Goal: Information Seeking & Learning: Compare options

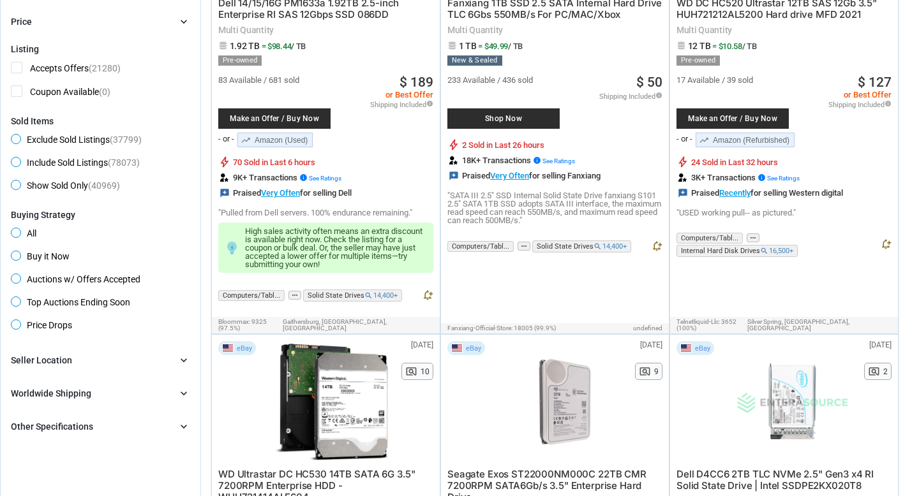
scroll to position [276, 0]
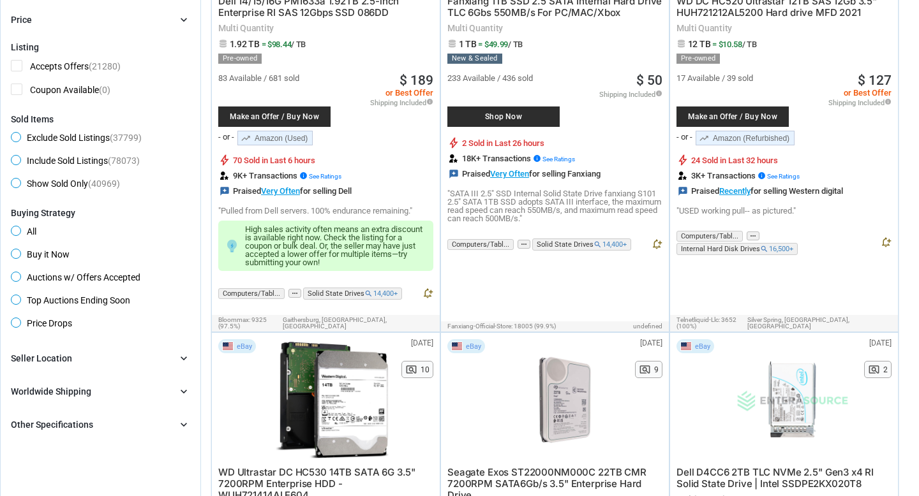
click at [24, 248] on div "Buying Strategy All Buy it Now Auctions w/ Offers Accepted Top Auctions Ending …" at bounding box center [100, 270] width 179 height 125
click at [21, 254] on span "Buy it Now" at bounding box center [40, 256] width 59 height 15
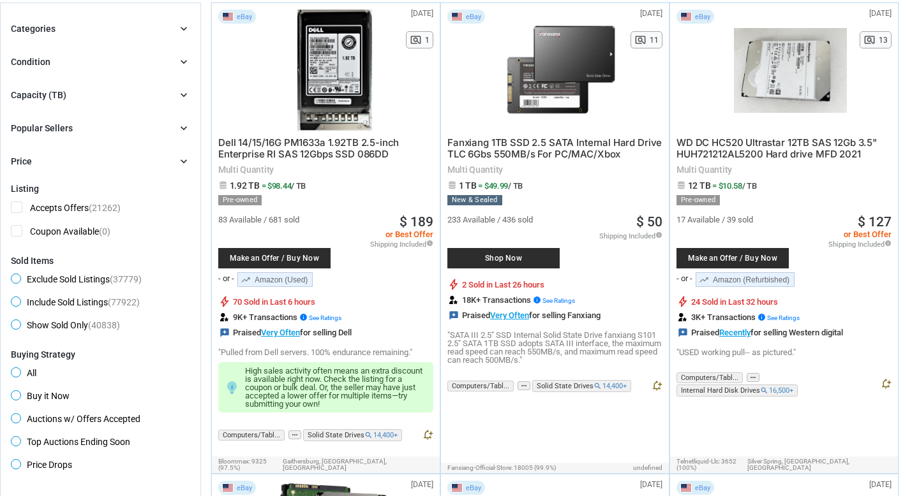
scroll to position [107, 0]
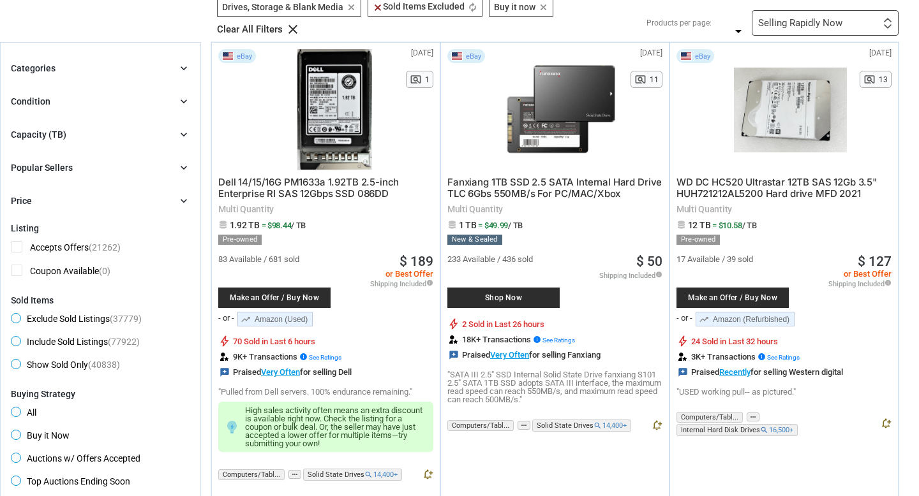
click at [130, 132] on div "Capacity (TB) chevron_right" at bounding box center [100, 134] width 179 height 15
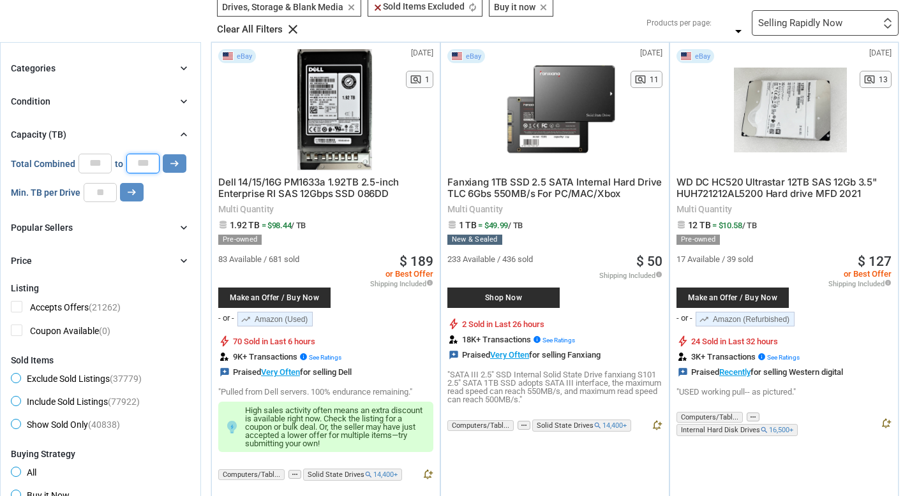
click at [142, 166] on input "*" at bounding box center [142, 163] width 33 height 19
drag, startPoint x: 142, startPoint y: 166, endPoint x: 132, endPoint y: 167, distance: 10.2
click at [132, 167] on input "*" at bounding box center [142, 163] width 33 height 19
type input "*"
drag, startPoint x: 95, startPoint y: 163, endPoint x: 68, endPoint y: 163, distance: 26.8
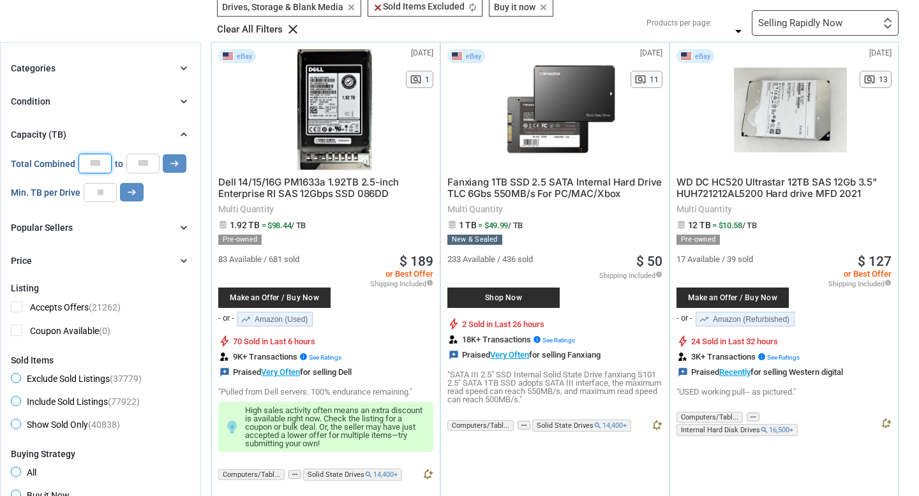
click at [70, 163] on div "Total Combined * to * arrow_right_alt" at bounding box center [98, 163] width 175 height 19
type input "*"
click at [144, 88] on div "Categories chevron_right search close Select All shown | Clear All shown Comput…" at bounding box center [100, 165] width 179 height 208
click at [138, 96] on div "Condition chevron_right" at bounding box center [100, 101] width 179 height 15
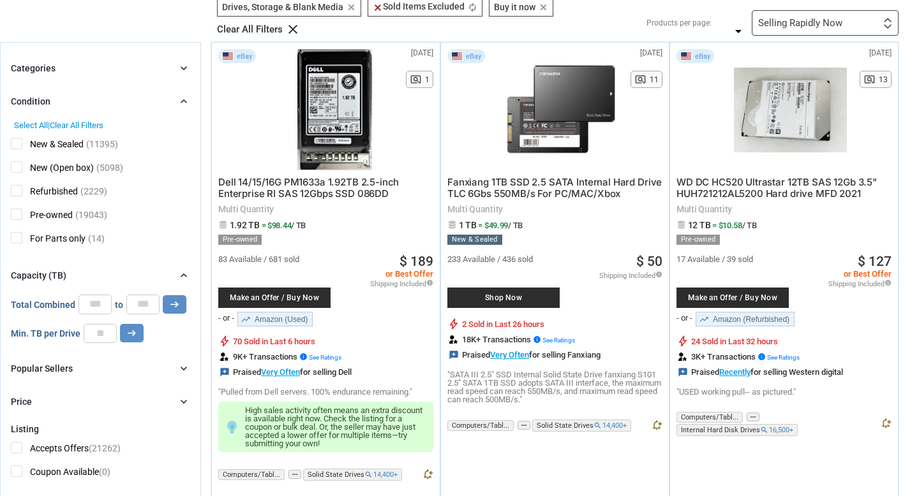
click at [22, 193] on span "Refurbished" at bounding box center [44, 193] width 67 height 16
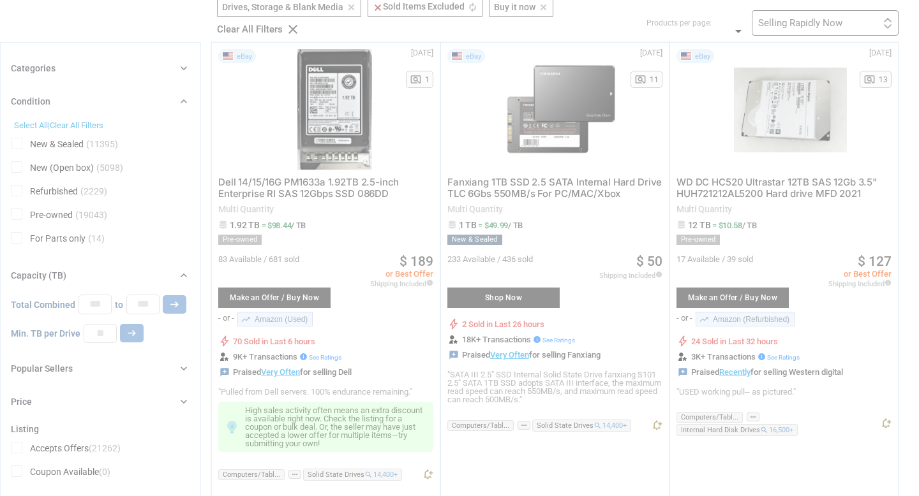
click at [22, 208] on div at bounding box center [459, 248] width 919 height 496
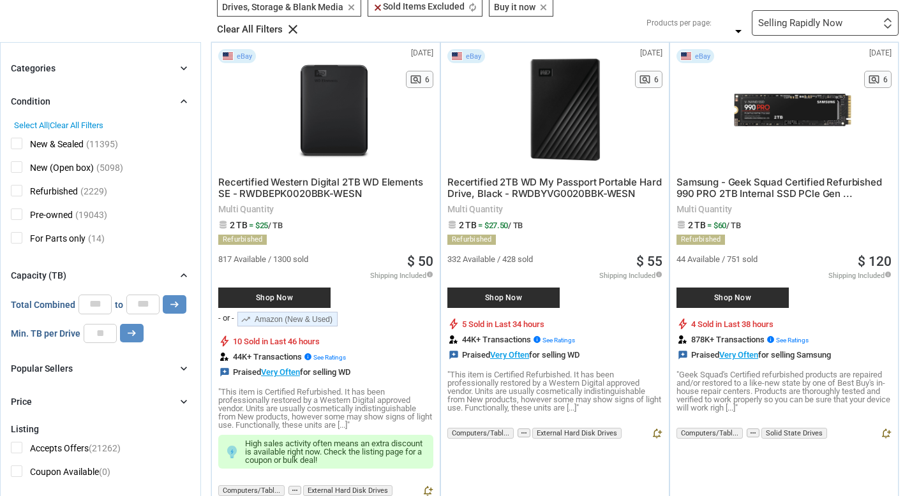
click at [21, 218] on span "Pre-owned" at bounding box center [42, 217] width 62 height 16
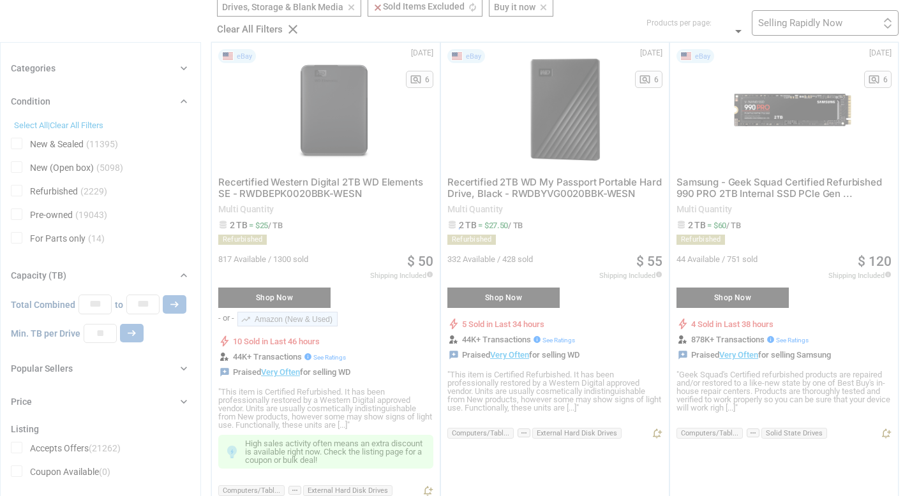
click at [98, 68] on div at bounding box center [459, 248] width 919 height 496
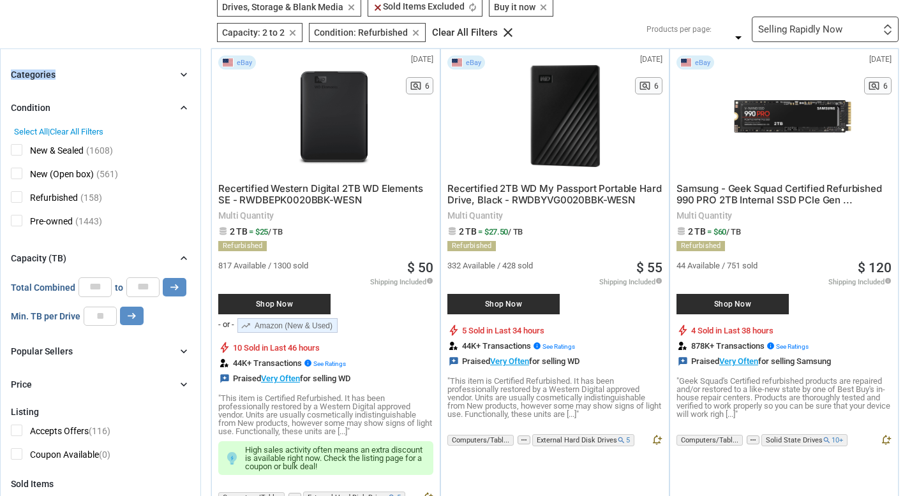
click at [98, 68] on div "Categories chevron_right" at bounding box center [100, 74] width 179 height 15
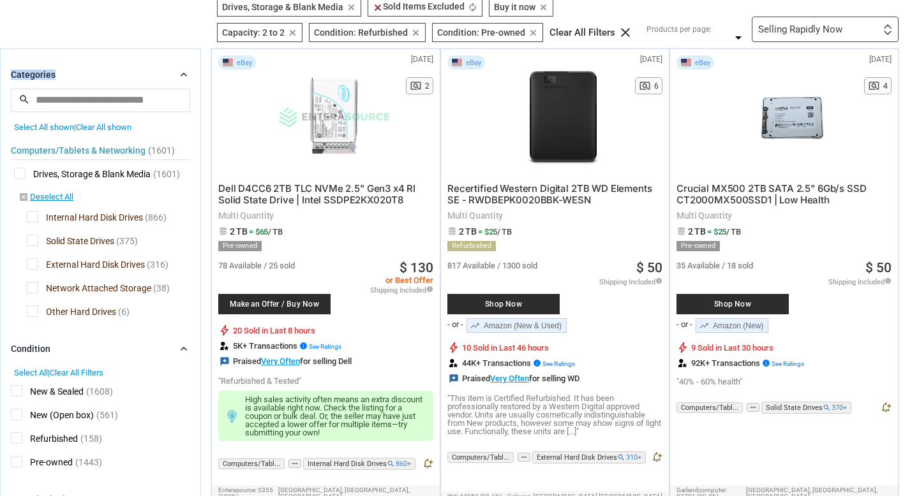
click at [36, 241] on span "Solid State Drives" at bounding box center [70, 243] width 87 height 16
click at [36, 264] on div at bounding box center [459, 248] width 919 height 496
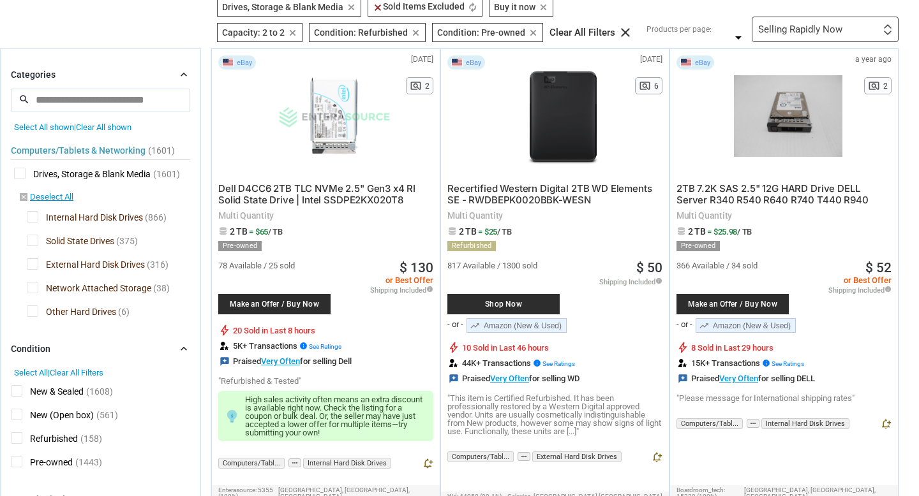
click at [36, 265] on span "External Hard Disk Drives" at bounding box center [86, 266] width 118 height 16
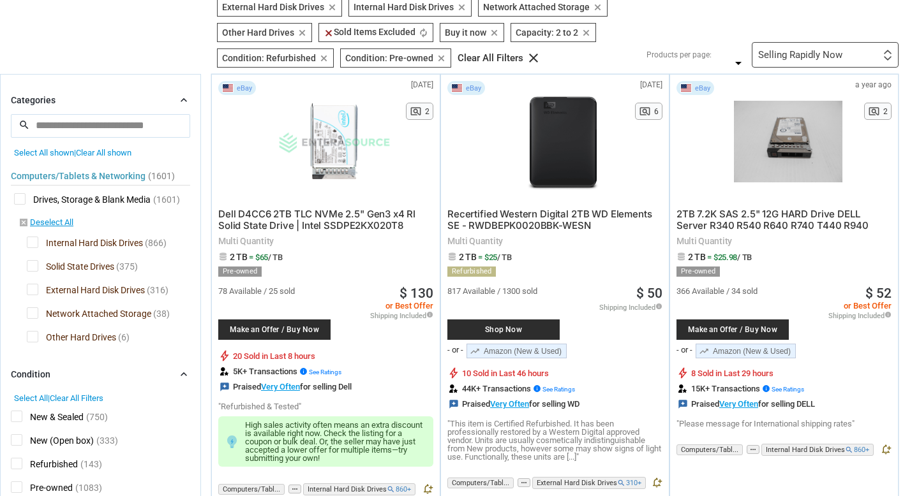
click at [143, 126] on input "search" at bounding box center [100, 125] width 179 height 23
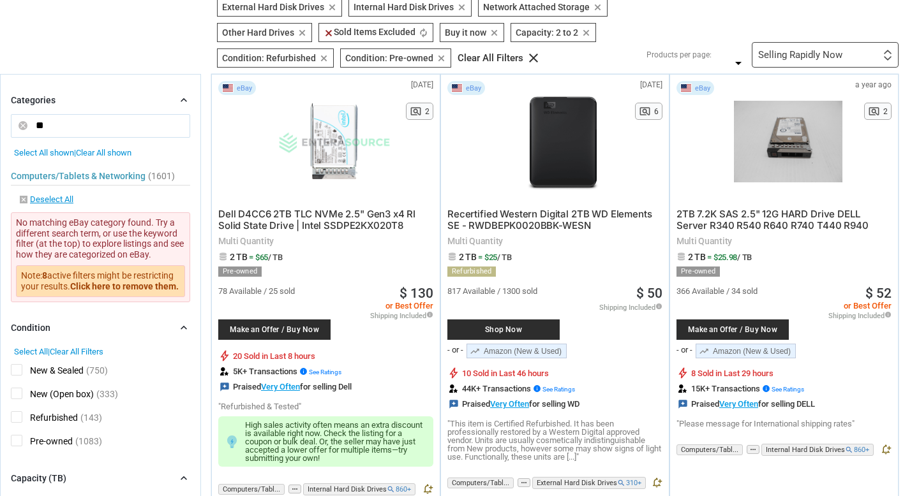
type input "*"
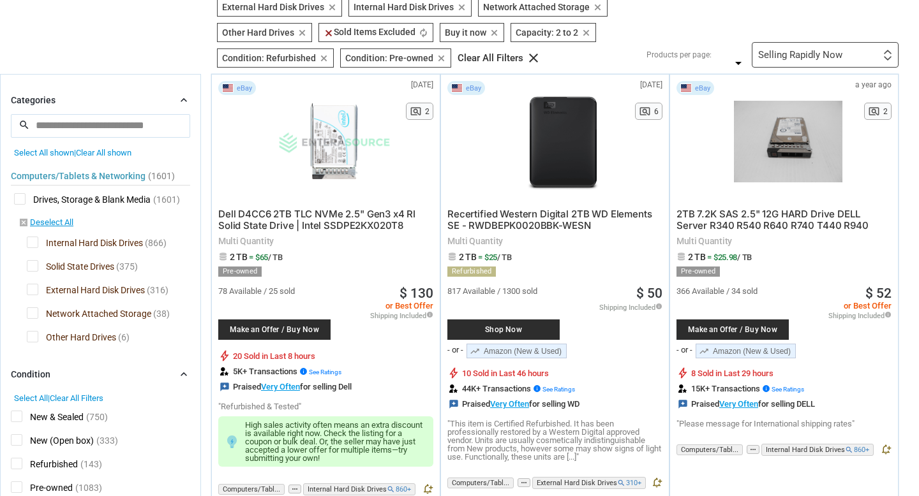
click at [184, 112] on div "Categories chevron_right search close Select All shown | Clear All shown Comput…" at bounding box center [100, 221] width 179 height 256
click at [183, 99] on icon "chevron_right" at bounding box center [183, 100] width 13 height 13
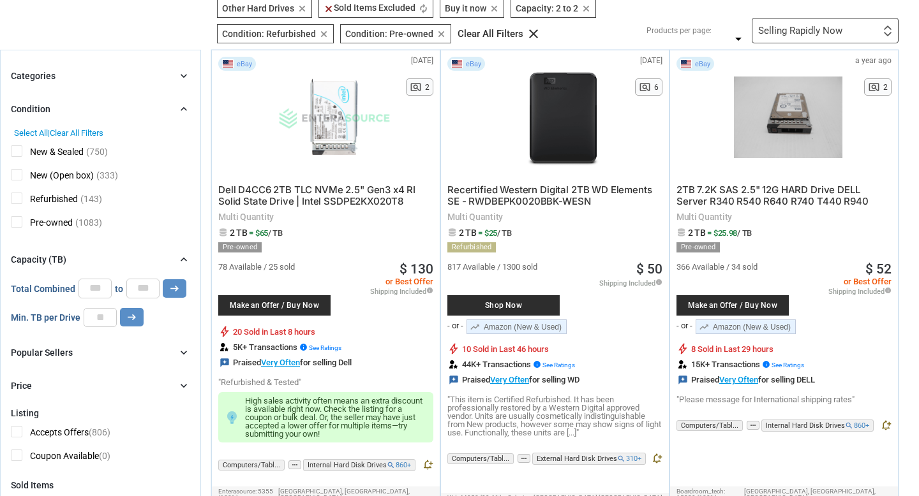
scroll to position [132, 0]
click at [181, 107] on icon "chevron_right" at bounding box center [183, 108] width 13 height 13
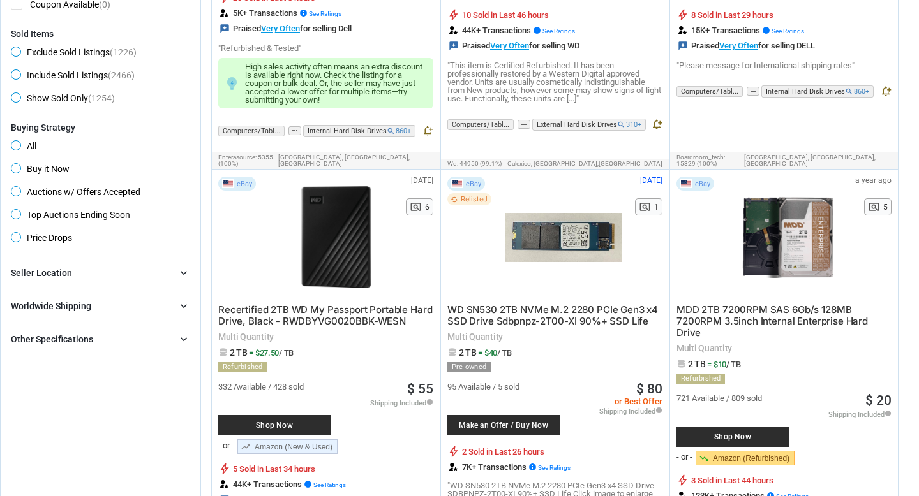
scroll to position [486, 0]
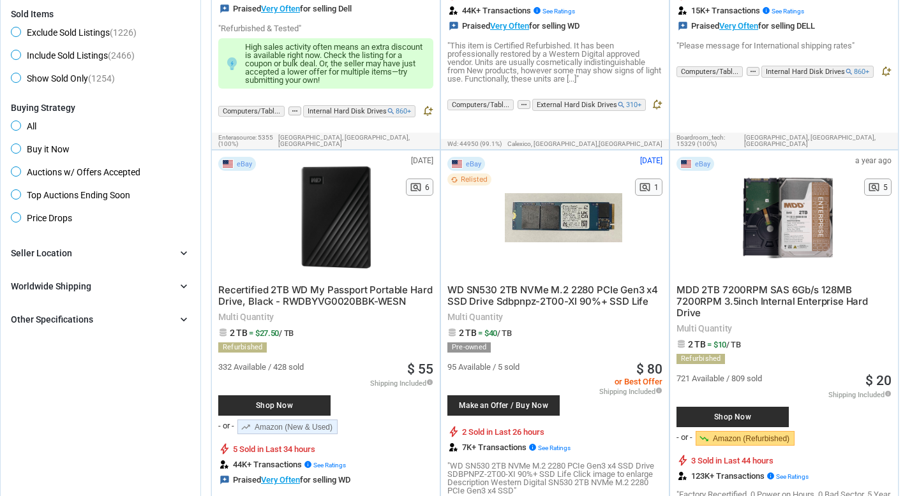
click at [170, 320] on div "Other Specifications chevron_right" at bounding box center [100, 319] width 179 height 15
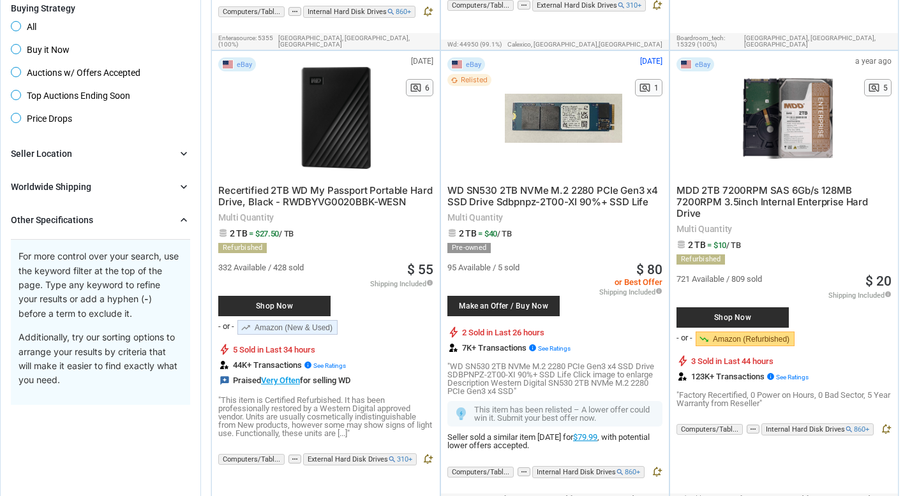
scroll to position [556, 0]
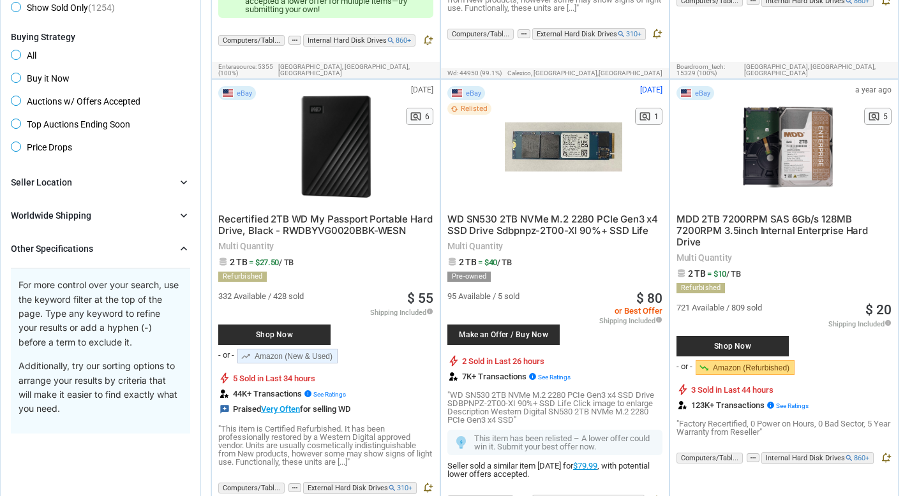
click at [151, 226] on div "Brand chevron_right search Select All | Clear All Filters Model chevron_right s…" at bounding box center [100, 304] width 179 height 259
click at [151, 219] on div "Worldwide Shipping chevron_right" at bounding box center [100, 215] width 179 height 15
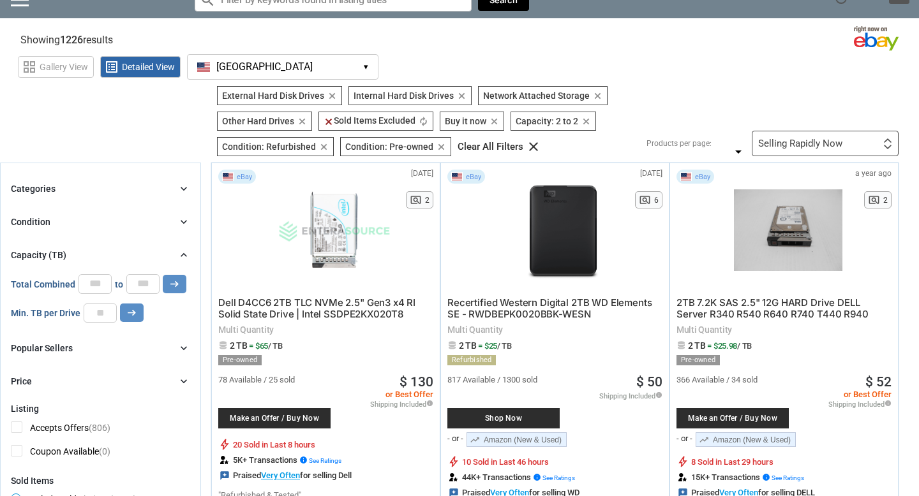
scroll to position [0, 0]
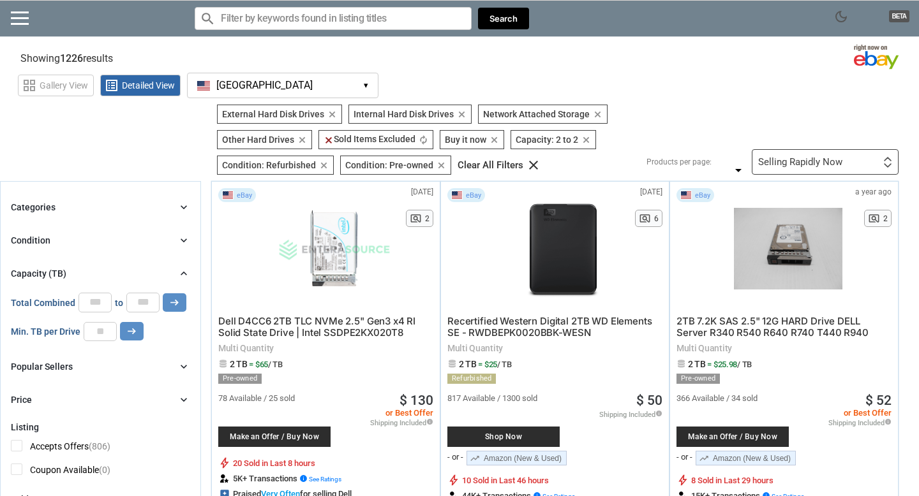
click at [299, 30] on div "search clear Search" at bounding box center [362, 19] width 334 height 36
click at [299, 24] on input "Search for models" at bounding box center [333, 18] width 277 height 23
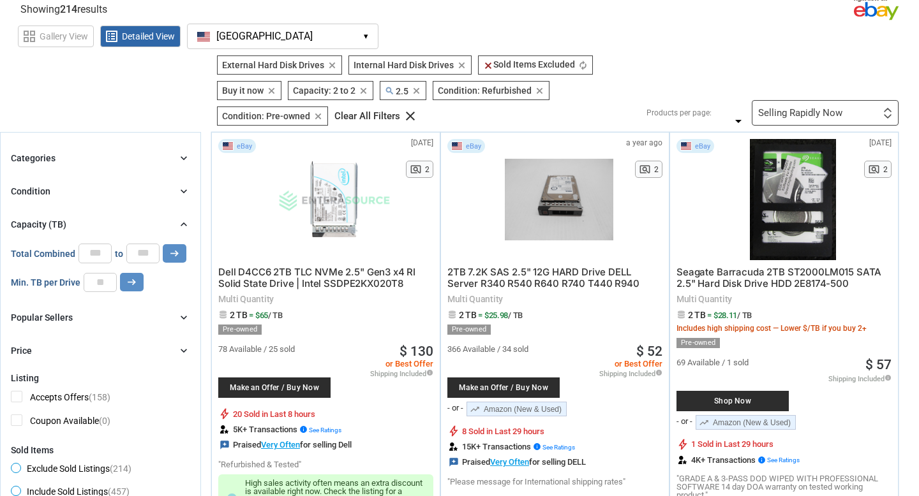
scroll to position [51, 0]
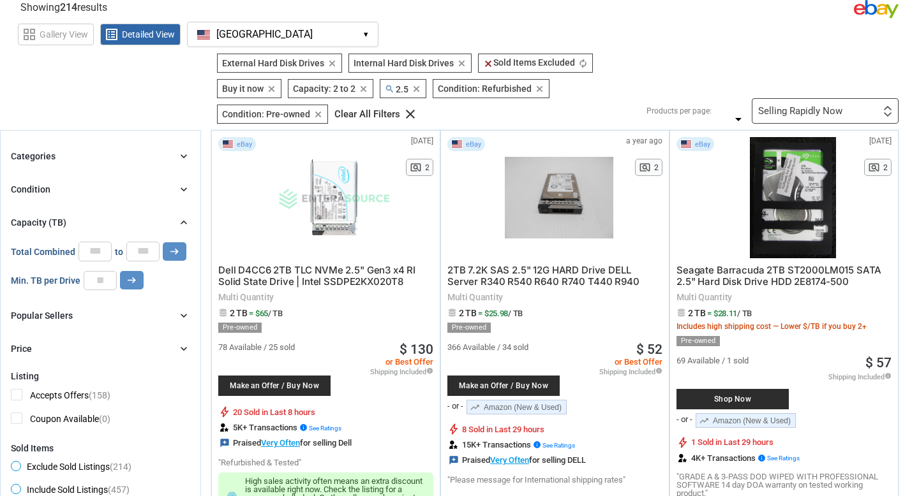
type input "2.5"
click at [789, 111] on div "Selling Rapidly Now" at bounding box center [800, 112] width 84 height 10
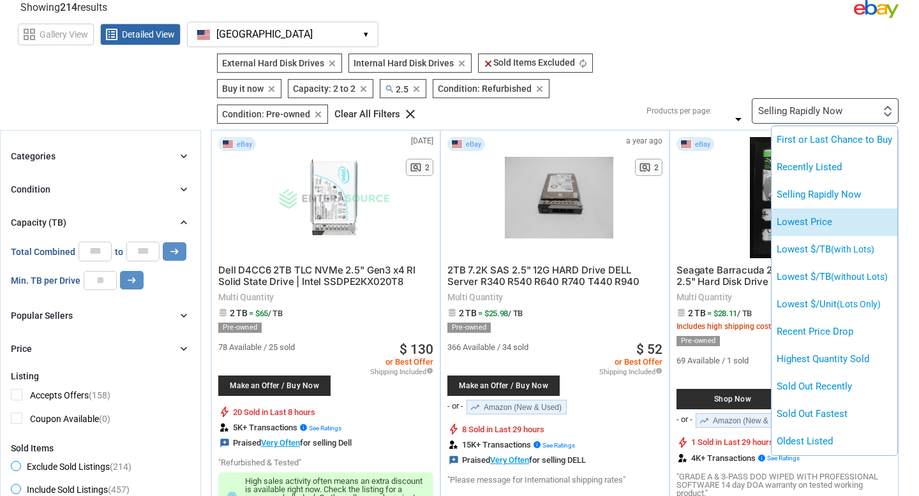
click at [798, 223] on li "Lowest Price" at bounding box center [834, 222] width 126 height 27
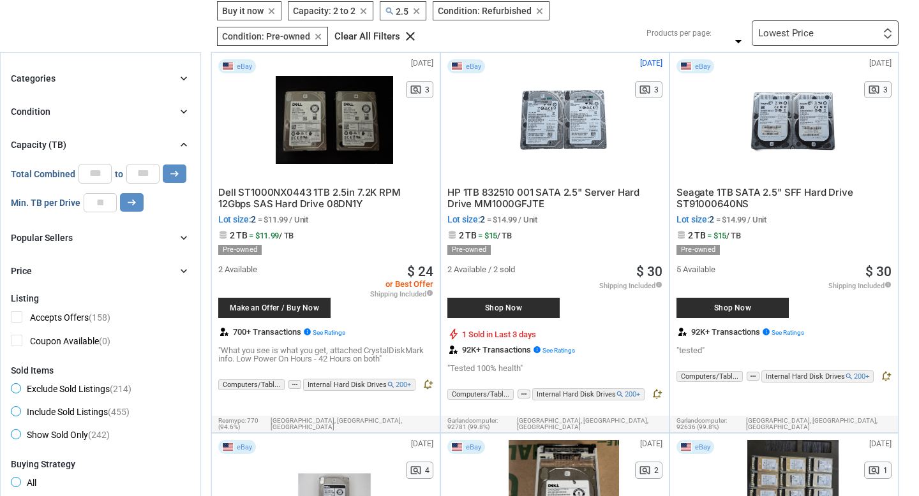
scroll to position [131, 0]
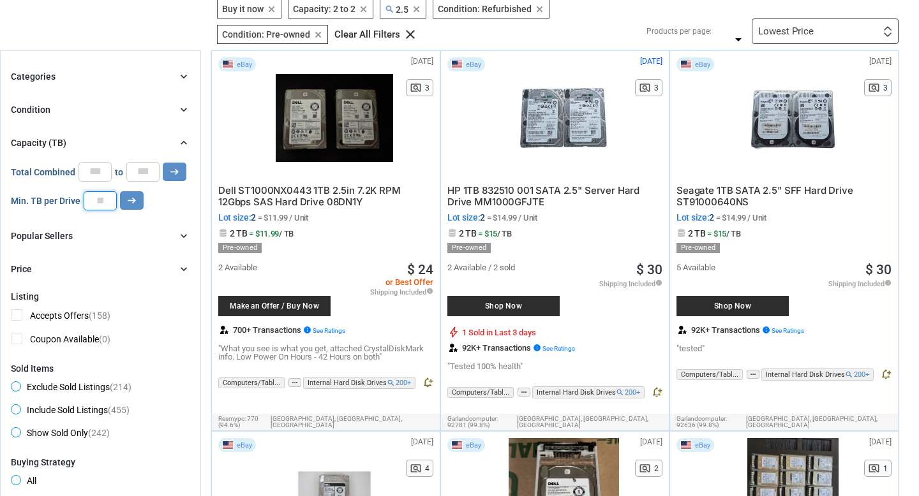
click at [103, 206] on input "number" at bounding box center [100, 200] width 33 height 19
type input "*"
click at [137, 207] on icon "arrow_right_alt" at bounding box center [132, 201] width 12 height 12
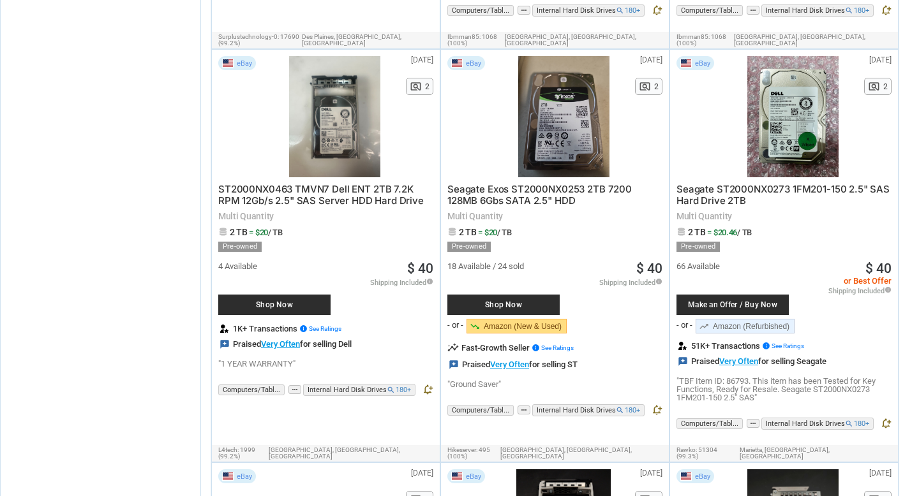
scroll to position [1747, 0]
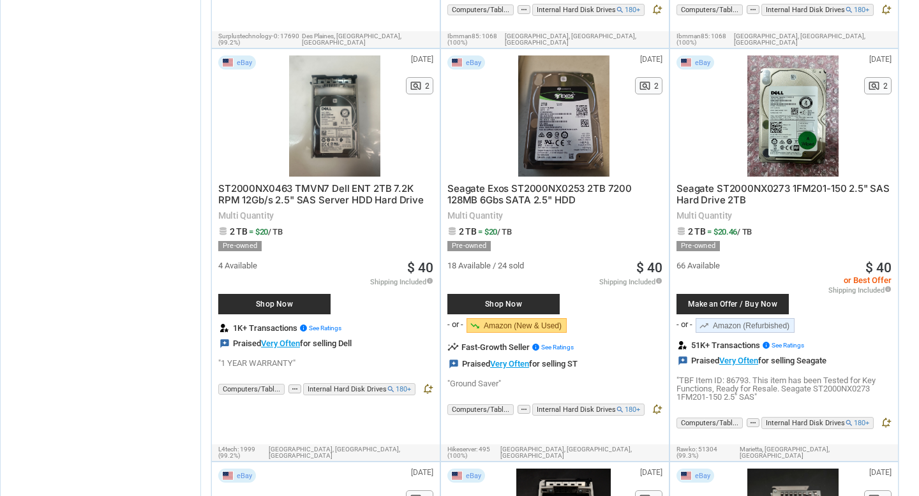
click at [515, 183] on span "Seagate Exos ST2000NX0253 2TB 7200 128MB 6Gbs SATA 2.5" HDD" at bounding box center [539, 195] width 184 height 24
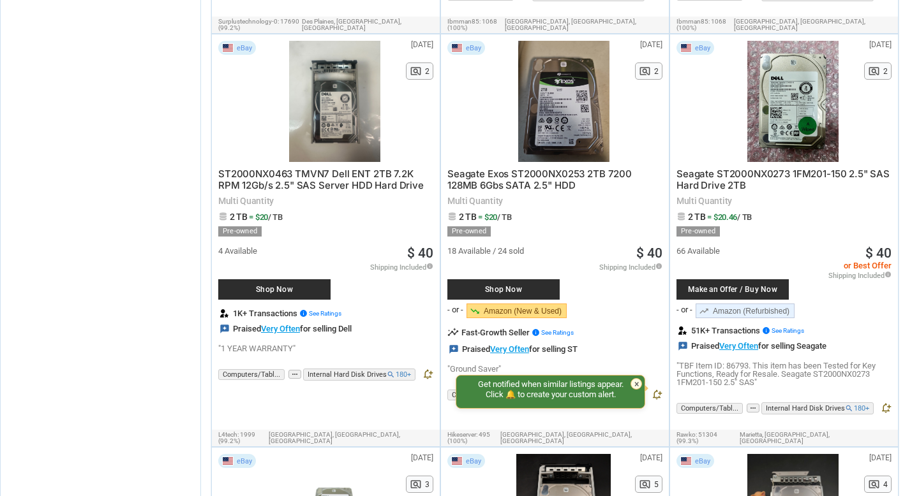
scroll to position [1761, 0]
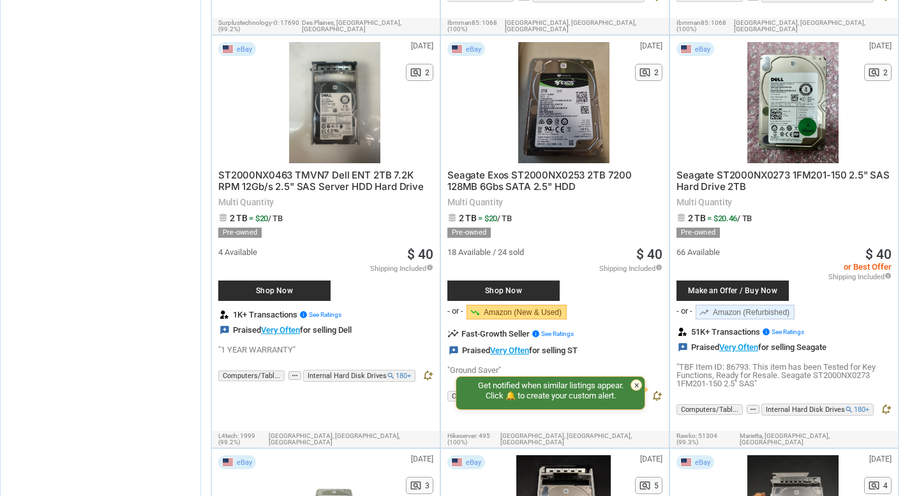
click at [722, 169] on span "Seagate ST2000NX0273 1FM201-150 2.5" SAS Hard Drive 2TB" at bounding box center [782, 181] width 213 height 24
